Goal: Information Seeking & Learning: Learn about a topic

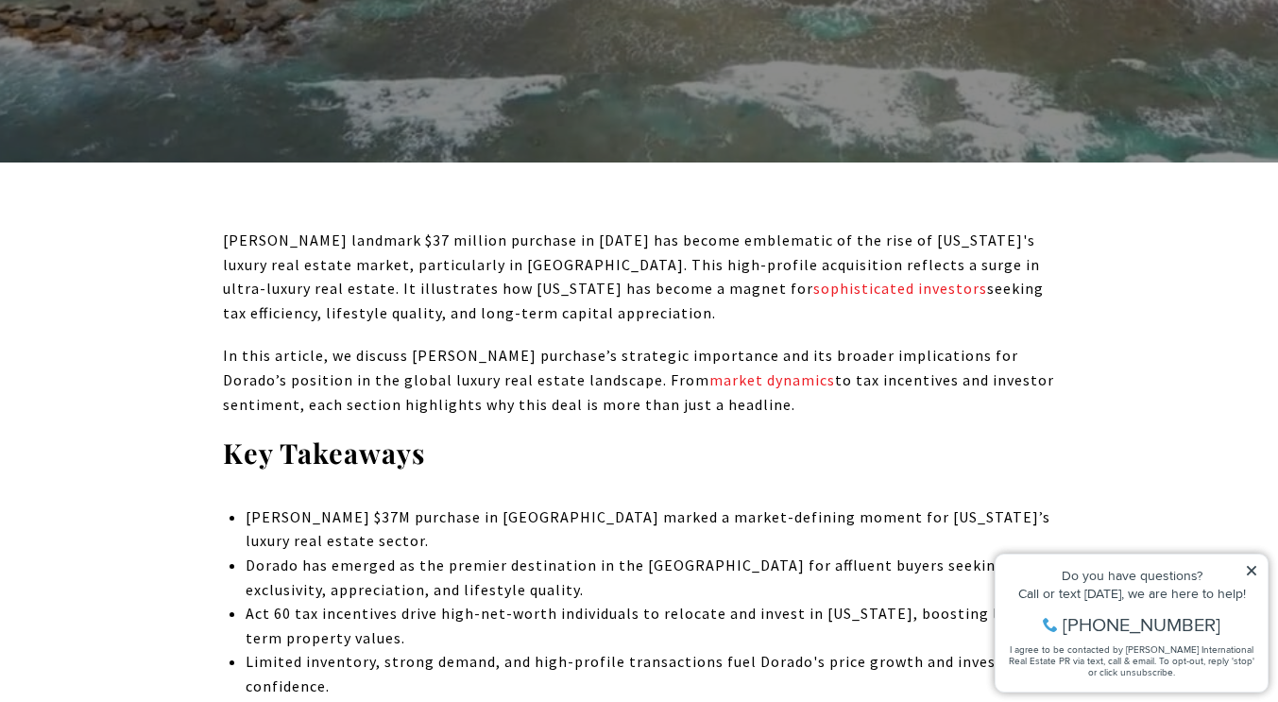
scroll to position [600, 0]
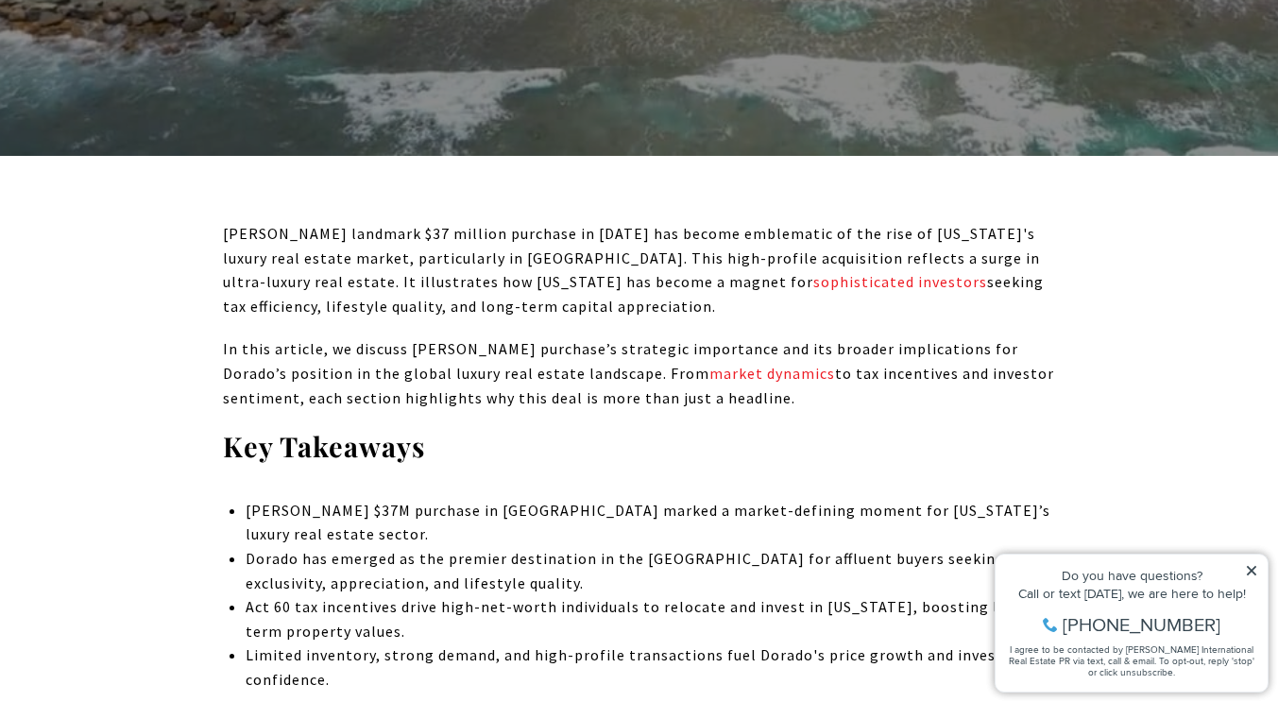
click at [1252, 566] on icon at bounding box center [1251, 570] width 13 height 13
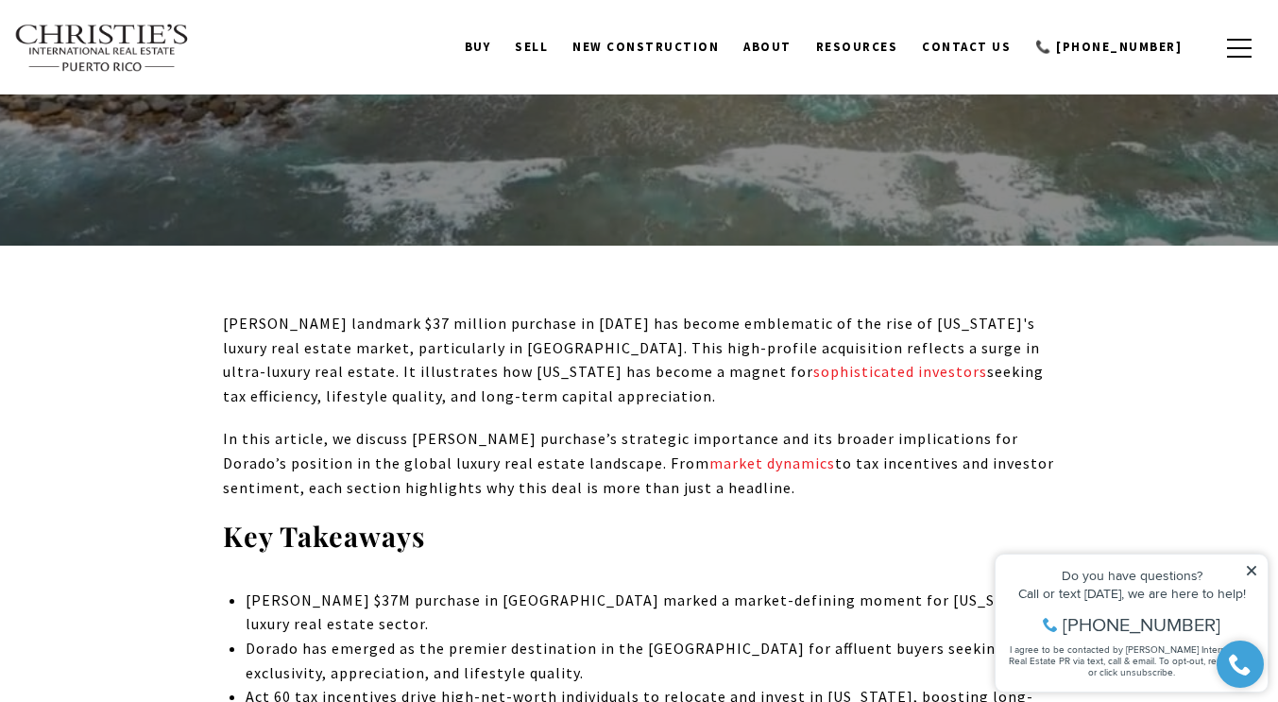
scroll to position [505, 0]
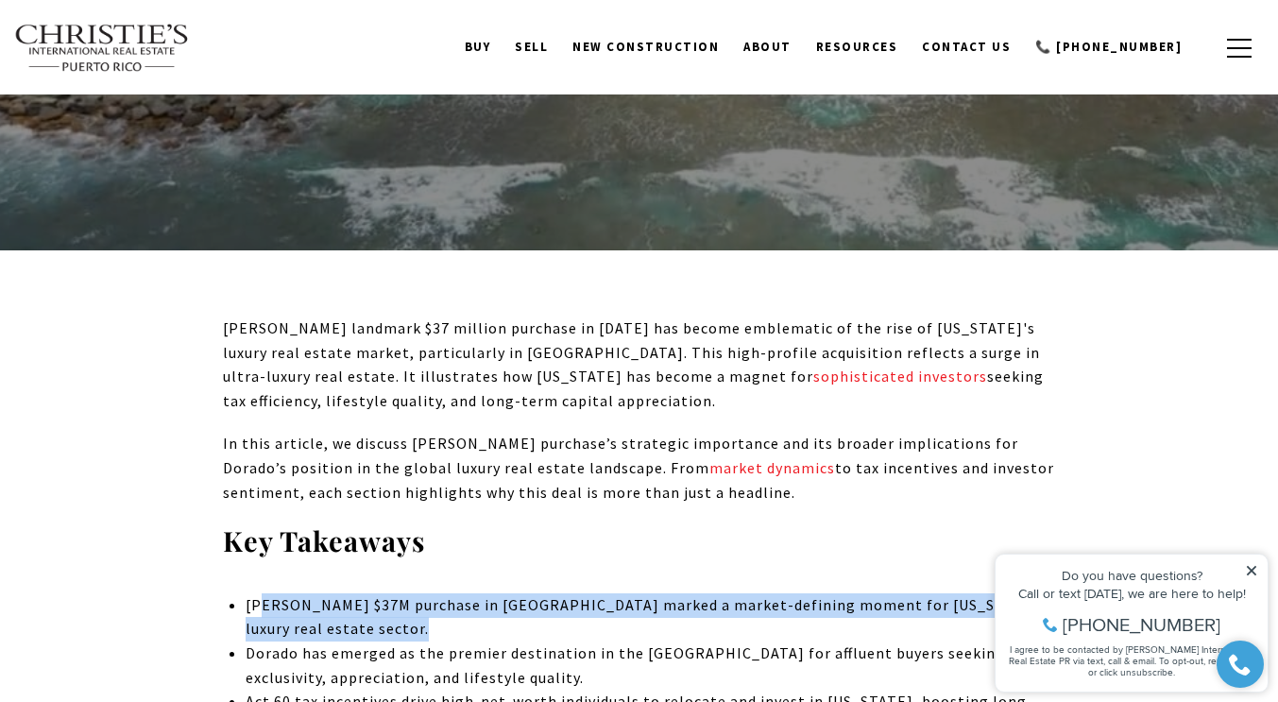
drag, startPoint x: 264, startPoint y: 607, endPoint x: 414, endPoint y: 643, distance: 153.5
click at [414, 643] on ul "[PERSON_NAME] $37M purchase in [GEOGRAPHIC_DATA] marked a market-defining momen…" at bounding box center [650, 690] width 809 height 194
click at [553, 610] on p "[PERSON_NAME] $37M purchase in [GEOGRAPHIC_DATA] marked a market-defining momen…" at bounding box center [650, 617] width 809 height 48
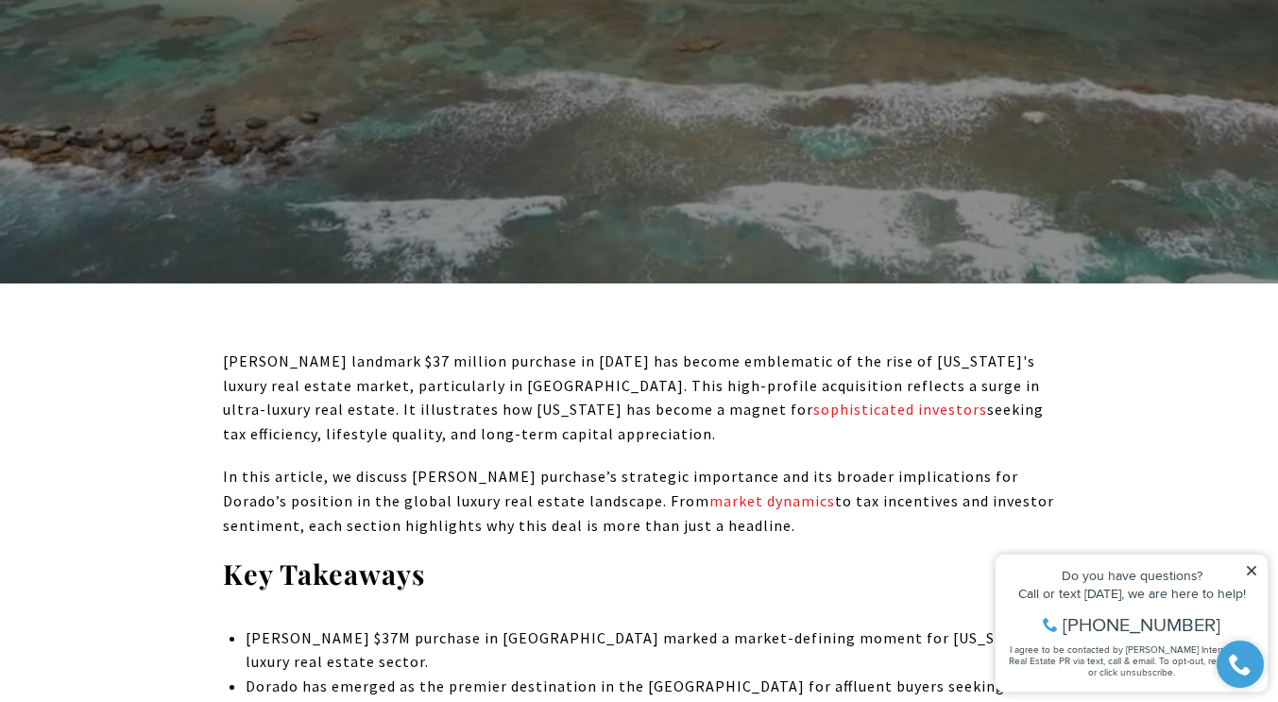
scroll to position [473, 0]
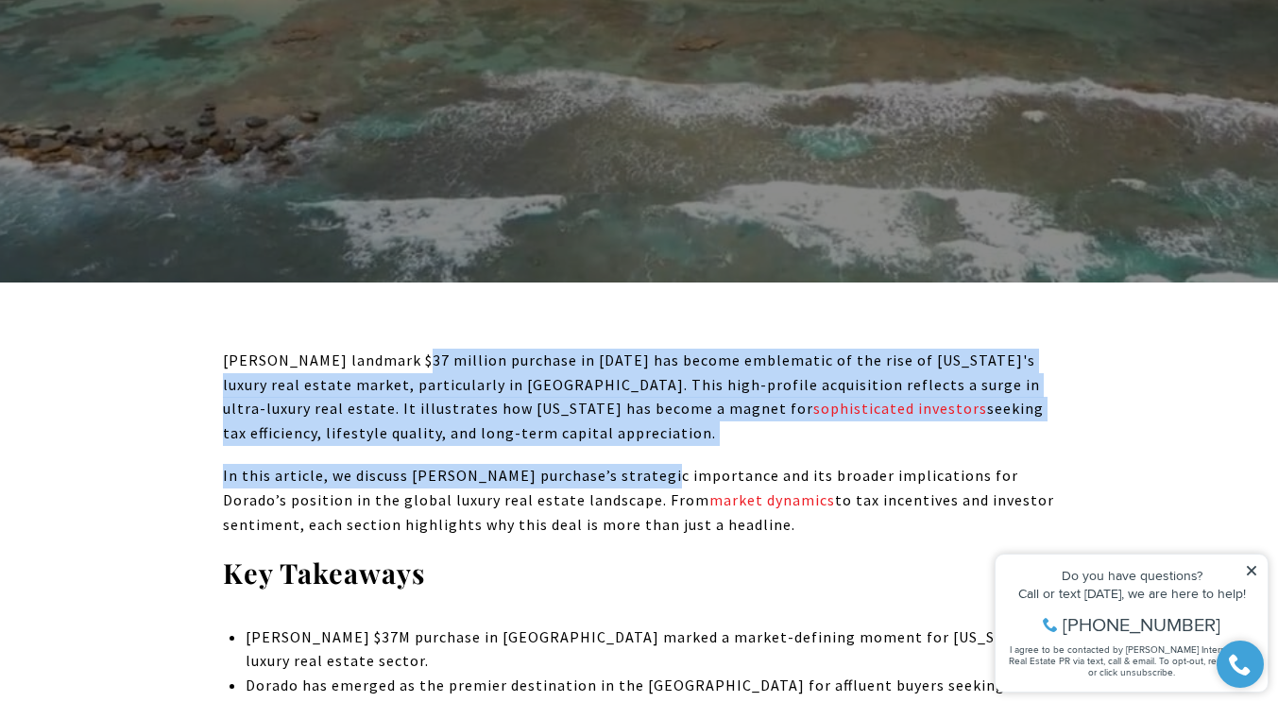
drag, startPoint x: 406, startPoint y: 370, endPoint x: 647, endPoint y: 454, distance: 255.1
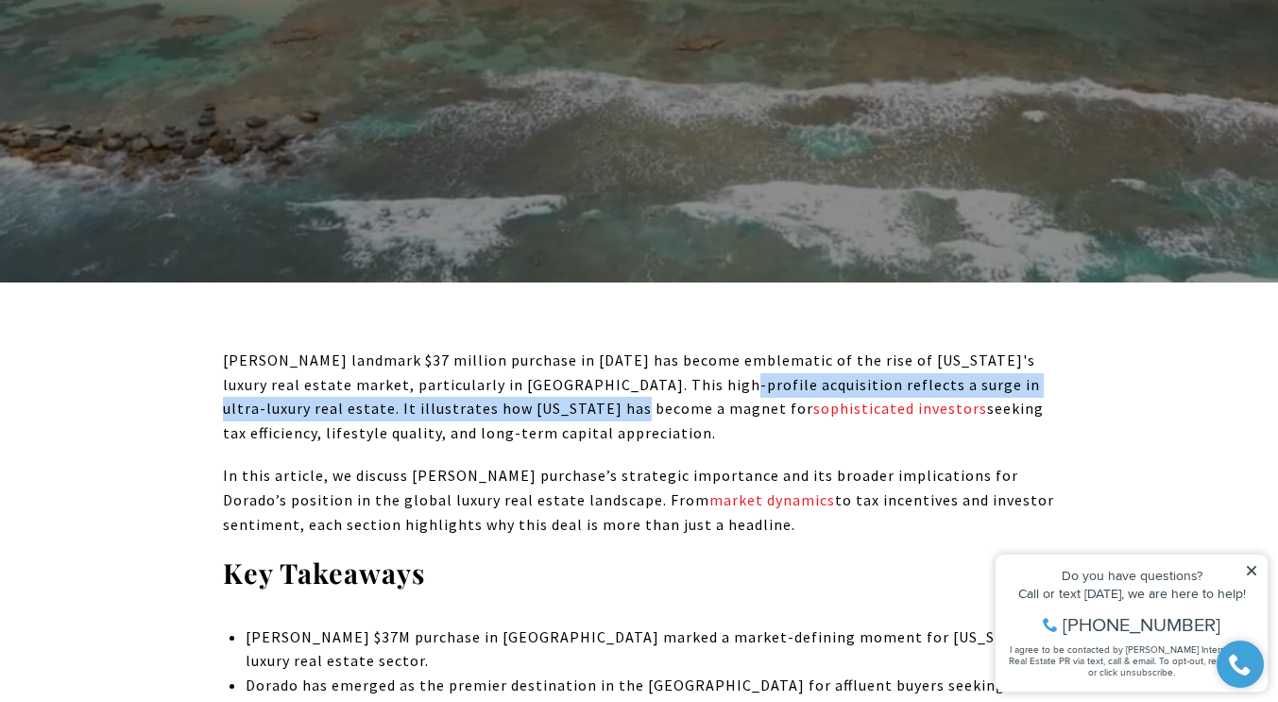
drag, startPoint x: 536, startPoint y: 398, endPoint x: 697, endPoint y: 384, distance: 161.1
click at [697, 384] on p "[PERSON_NAME] landmark $37 million purchase in [DATE] has become emblematic of …" at bounding box center [639, 397] width 833 height 96
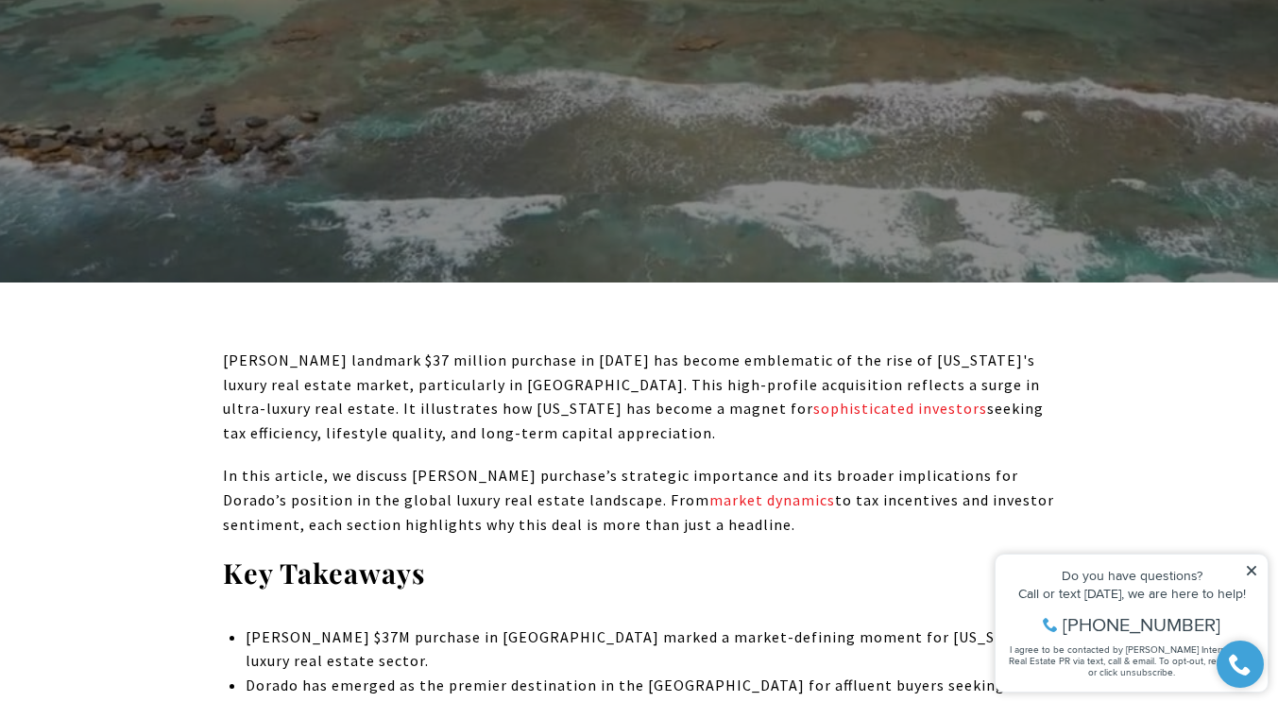
click at [808, 494] on p "In this article, we discuss [PERSON_NAME] purchase’s strategic importance and i…" at bounding box center [639, 500] width 833 height 73
